Goal: Task Accomplishment & Management: Use online tool/utility

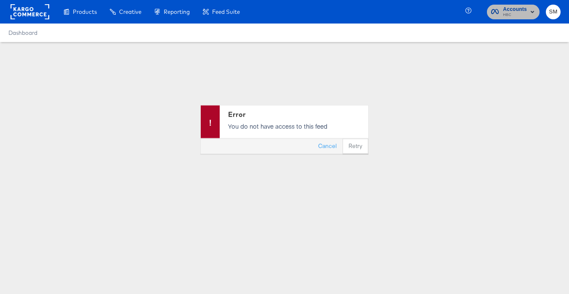
click at [504, 12] on span "HBC" at bounding box center [515, 15] width 24 height 7
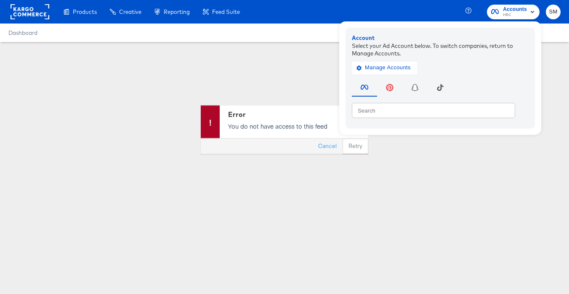
drag, startPoint x: 232, startPoint y: 60, endPoint x: 46, endPoint y: 25, distance: 188.8
click at [220, 58] on div "Error You do not have access to this feed Cancel Retry" at bounding box center [284, 129] width 569 height 175
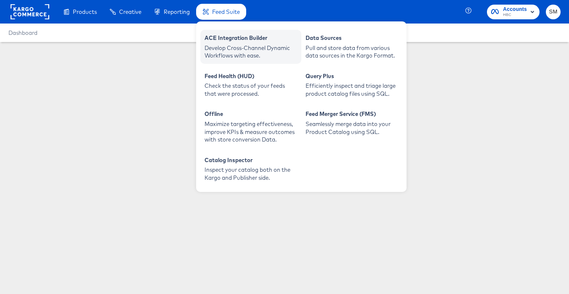
click at [228, 48] on div "Develop Cross-Channel Dynamic Workflows with ease." at bounding box center [250, 52] width 93 height 16
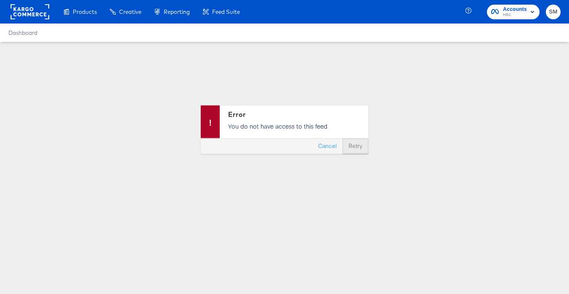
click at [350, 144] on button "Retry" at bounding box center [355, 146] width 26 height 15
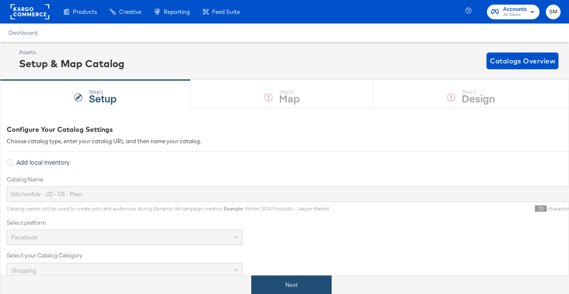
click at [299, 282] on button "Next" at bounding box center [291, 285] width 80 height 19
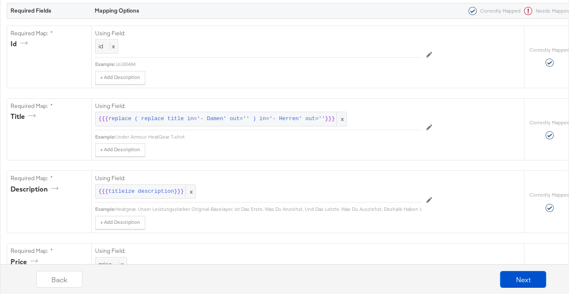
scroll to position [201, 0]
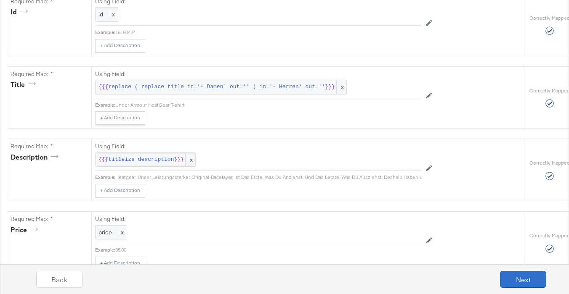
click at [511, 277] on button "Next" at bounding box center [523, 279] width 46 height 17
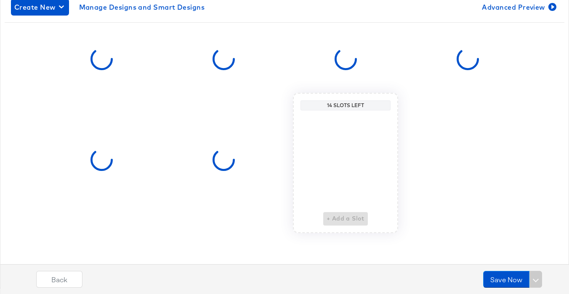
scroll to position [0, 0]
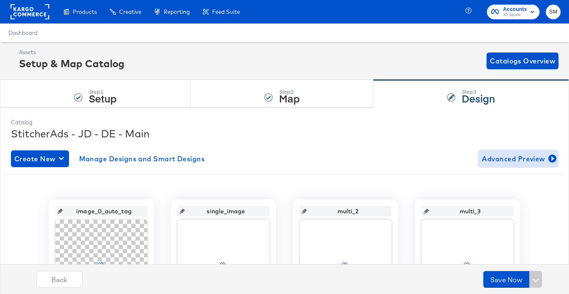
click at [518, 156] on span "Advanced Preview" at bounding box center [518, 159] width 73 height 12
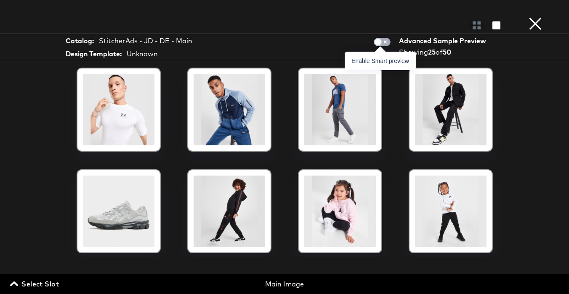
click at [378, 39] on span at bounding box center [378, 42] width 8 height 8
click at [384, 43] on input "checkbox" at bounding box center [377, 44] width 25 height 8
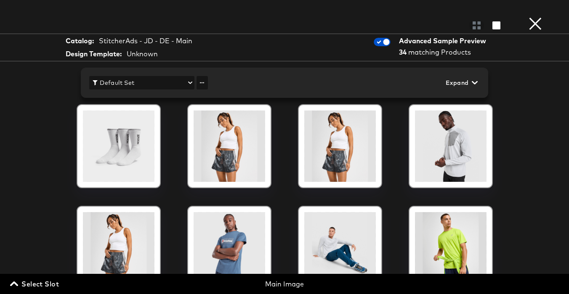
click at [189, 86] on span "Default Set" at bounding box center [142, 83] width 98 height 11
click at [188, 85] on div at bounding box center [284, 147] width 569 height 294
drag, startPoint x: 141, startPoint y: 54, endPoint x: 98, endPoint y: 49, distance: 43.2
click at [141, 54] on div "Unknown" at bounding box center [142, 54] width 31 height 10
click at [474, 24] on div at bounding box center [476, 25] width 15 height 8
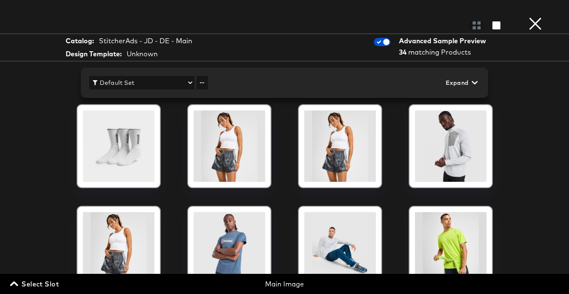
click at [465, 82] on span "Expand" at bounding box center [460, 83] width 31 height 11
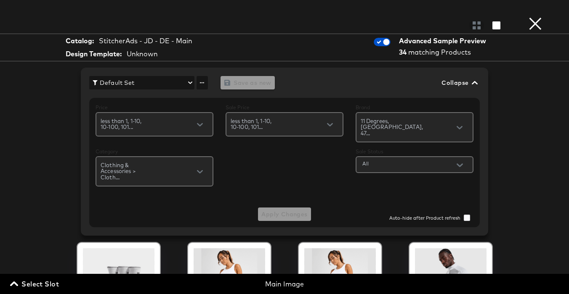
click at [465, 82] on span "Collapse" at bounding box center [458, 83] width 35 height 11
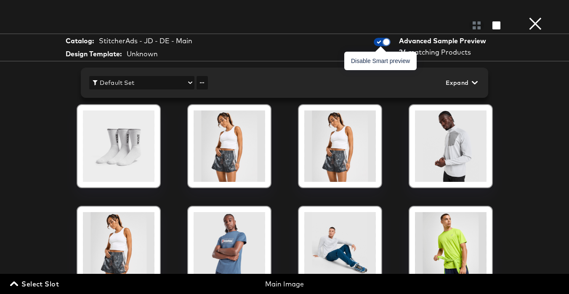
click at [376, 44] on input "checkbox" at bounding box center [386, 44] width 25 height 8
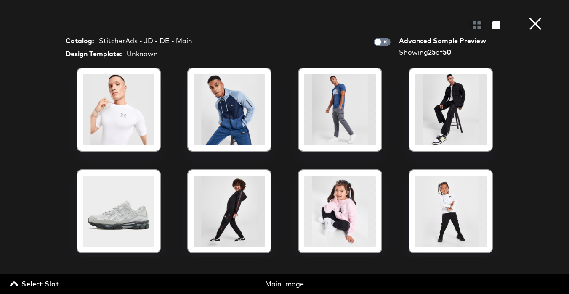
drag, startPoint x: 396, startPoint y: 61, endPoint x: 391, endPoint y: 53, distance: 9.5
click at [395, 61] on div "Product View Catalog: StitcherAds - JD - DE - Main Design Template: Unknown Adv…" at bounding box center [284, 147] width 569 height 261
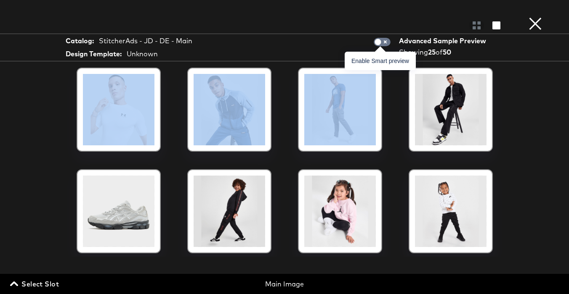
drag, startPoint x: 385, startPoint y: 44, endPoint x: 371, endPoint y: 57, distance: 19.4
click at [385, 44] on input "checkbox" at bounding box center [377, 44] width 25 height 8
checkbox input "true"
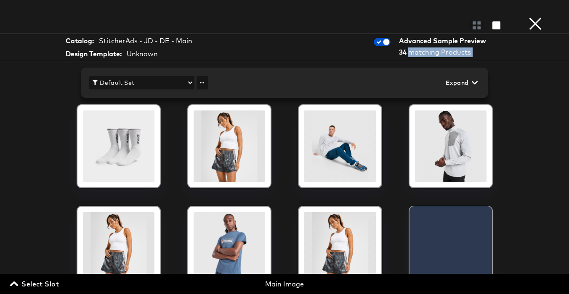
click at [179, 82] on span "Default Set" at bounding box center [142, 83] width 98 height 11
click at [117, 98] on li "Default Set" at bounding box center [141, 100] width 105 height 14
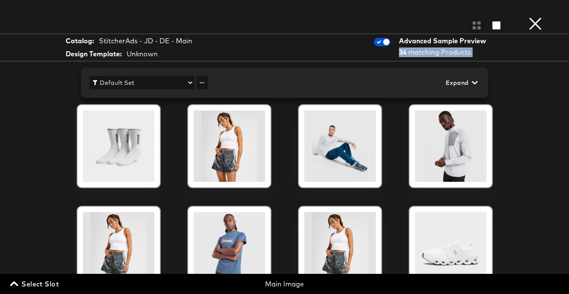
click at [535, 17] on button "×" at bounding box center [535, 8] width 17 height 17
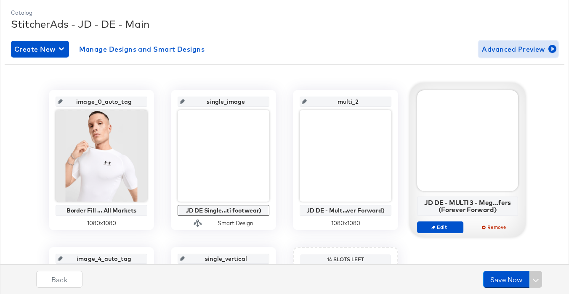
scroll to position [107, 0]
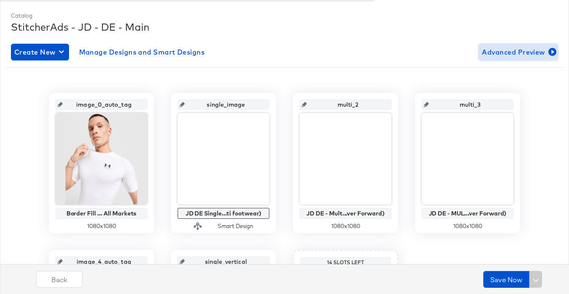
click at [501, 52] on span "Advanced Preview" at bounding box center [518, 52] width 73 height 12
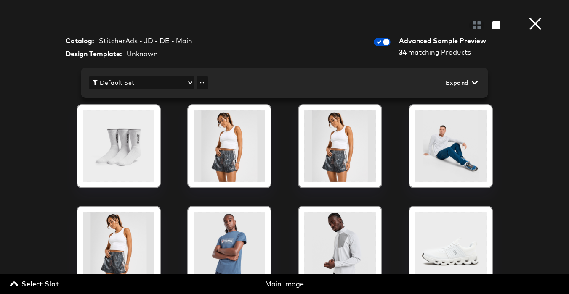
click at [533, 17] on button "×" at bounding box center [535, 8] width 17 height 17
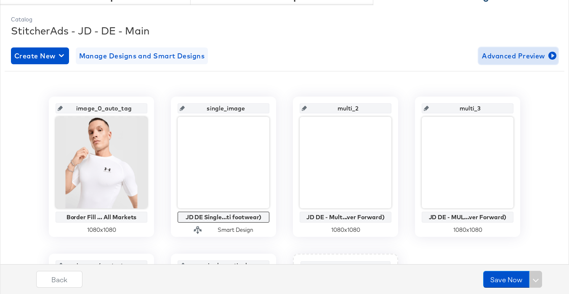
scroll to position [66, 0]
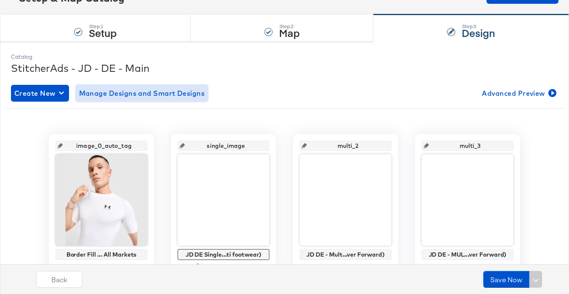
click at [138, 96] on span "Manage Designs and Smart Designs" at bounding box center [142, 93] width 126 height 12
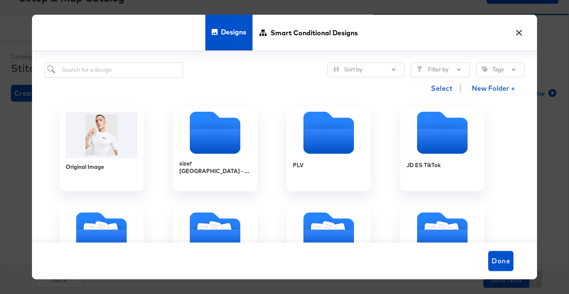
click at [520, 31] on button "×" at bounding box center [518, 30] width 15 height 15
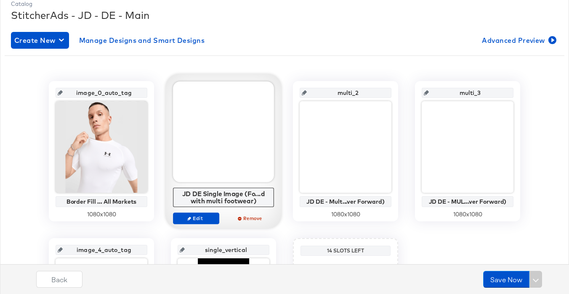
scroll to position [122, 0]
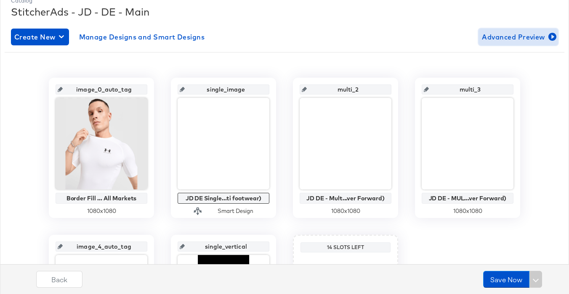
click at [505, 40] on span "Advanced Preview" at bounding box center [518, 37] width 73 height 12
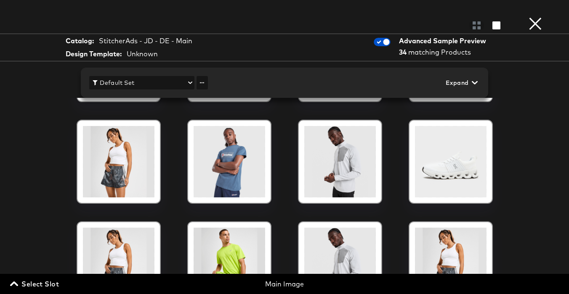
scroll to position [52, 0]
